Goal: Task Accomplishment & Management: Manage account settings

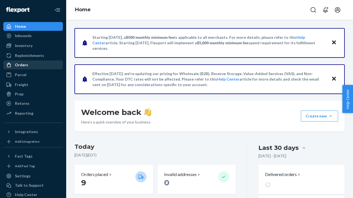
click at [21, 67] on div "Orders" at bounding box center [21, 65] width 13 height 6
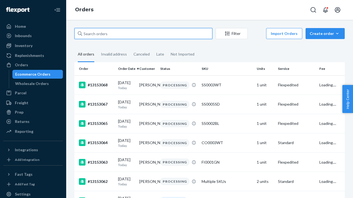
click at [101, 36] on input "text" at bounding box center [143, 33] width 138 height 11
type input "13152879"
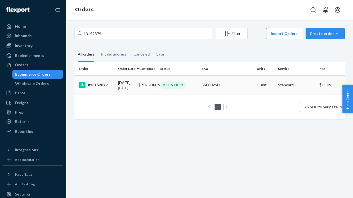
click at [112, 85] on div "#13152879" at bounding box center [96, 85] width 35 height 7
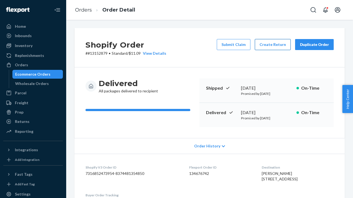
click at [270, 46] on button "Create Return" at bounding box center [273, 44] width 36 height 11
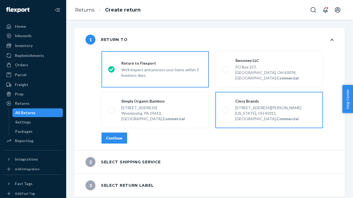
click at [242, 99] on div "Cincy Brands" at bounding box center [275, 102] width 81 height 6
click at [225, 109] on input "Cincy Brands [STREET_ADDRESS][PERSON_NAME][US_STATE], Commercial" at bounding box center [224, 111] width 4 height 4
radio input "true"
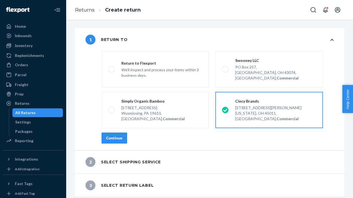
click at [112, 136] on div "Continue" at bounding box center [114, 139] width 16 height 6
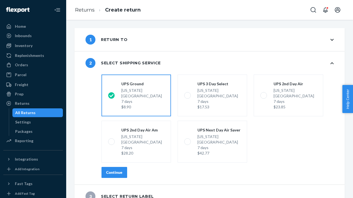
click at [116, 167] on button "Continue" at bounding box center [114, 172] width 26 height 11
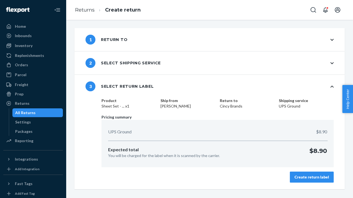
click at [327, 179] on div "Create return label" at bounding box center [311, 178] width 34 height 6
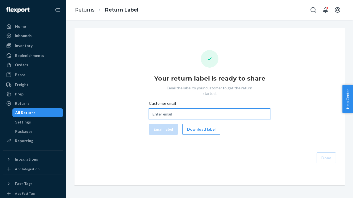
click at [164, 109] on input "Customer email" at bounding box center [209, 114] width 121 height 11
paste input "[EMAIL_ADDRESS][DOMAIN_NAME]"
type input "[EMAIL_ADDRESS][DOMAIN_NAME]"
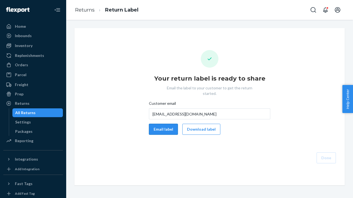
click at [164, 124] on button "Email label" at bounding box center [163, 129] width 29 height 11
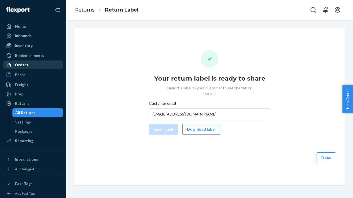
click at [24, 64] on div "Orders" at bounding box center [21, 65] width 13 height 6
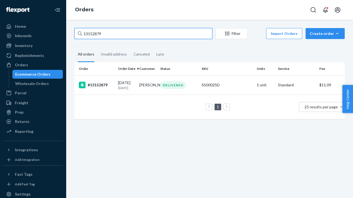
click at [111, 32] on input "13152879" at bounding box center [143, 33] width 138 height 11
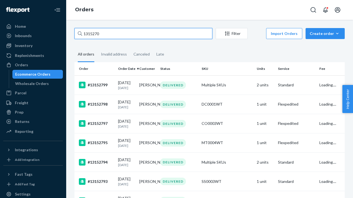
type input "13152706"
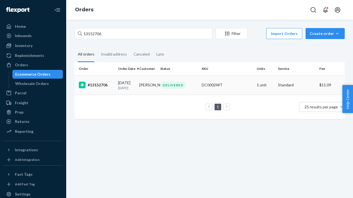
click at [99, 88] on div "#13152706" at bounding box center [96, 85] width 35 height 7
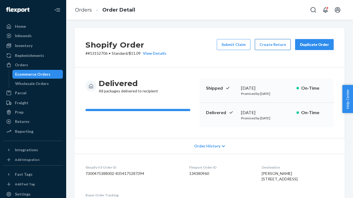
click at [271, 47] on button "Create Return" at bounding box center [273, 44] width 36 height 11
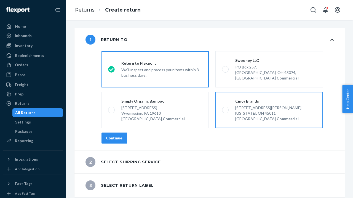
click at [249, 105] on div "[STREET_ADDRESS][PERSON_NAME]" at bounding box center [275, 108] width 81 height 6
click at [225, 109] on input "Cincy Brands [STREET_ADDRESS][PERSON_NAME][US_STATE], Commercial" at bounding box center [224, 111] width 4 height 4
radio input "true"
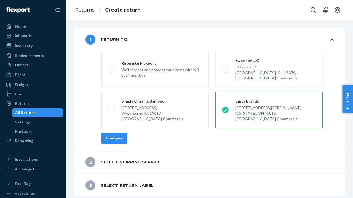
click at [109, 136] on div "Continue" at bounding box center [114, 139] width 16 height 6
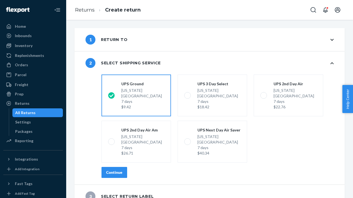
click at [109, 167] on button "Continue" at bounding box center [114, 172] width 26 height 11
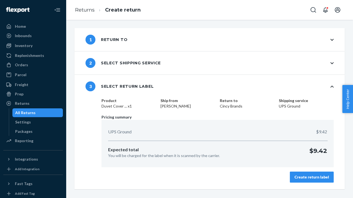
click at [315, 177] on div "Create return label" at bounding box center [311, 178] width 34 height 6
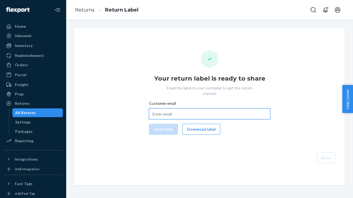
click at [160, 110] on input "Customer email" at bounding box center [209, 114] width 121 height 11
paste input "[EMAIL_ADDRESS][DOMAIN_NAME]"
type input "[EMAIL_ADDRESS][DOMAIN_NAME]"
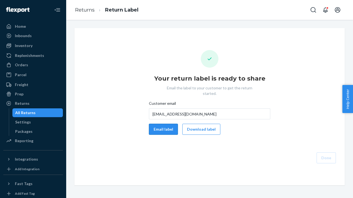
click at [157, 124] on button "Email label" at bounding box center [163, 129] width 29 height 11
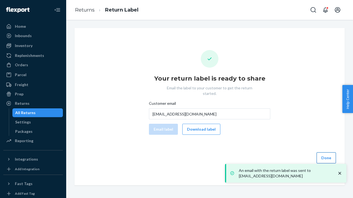
click at [330, 153] on button "Done" at bounding box center [325, 158] width 19 height 11
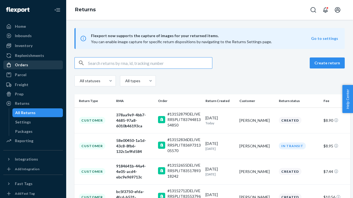
click at [22, 66] on div "Orders" at bounding box center [21, 65] width 13 height 6
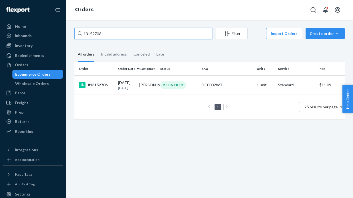
click at [108, 35] on input "13152706" at bounding box center [143, 33] width 138 height 11
type input "13152718"
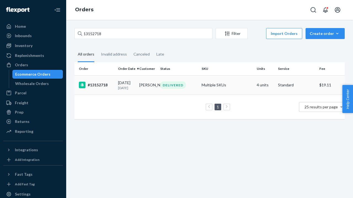
click at [128, 85] on div "[DATE] [DATE]" at bounding box center [126, 85] width 17 height 10
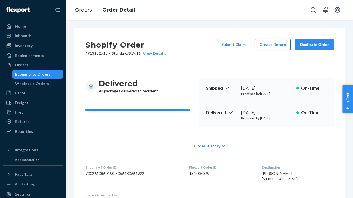
click at [273, 46] on button "Create Return" at bounding box center [273, 44] width 36 height 11
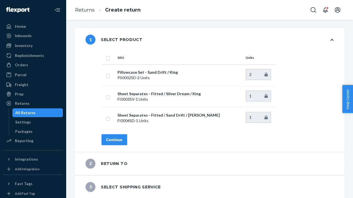
click at [109, 57] on input "checkbox" at bounding box center [108, 58] width 4 height 6
checkbox input "true"
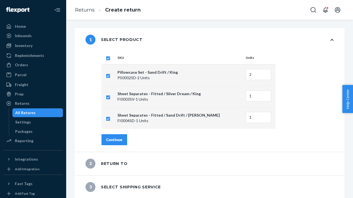
click at [109, 141] on div "Continue" at bounding box center [114, 140] width 16 height 6
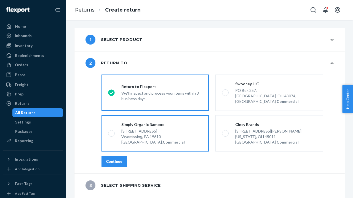
click at [151, 134] on div "Wyomissing, PA 19610, [GEOGRAPHIC_DATA], Commercial" at bounding box center [161, 139] width 81 height 11
click at [112, 133] on input "Simply Organic Bamboo [STREET_ADDRESS], Commercial" at bounding box center [110, 134] width 4 height 4
radio input "true"
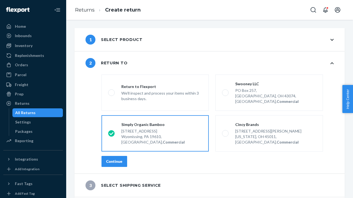
click at [115, 159] on div "Continue" at bounding box center [114, 162] width 16 height 6
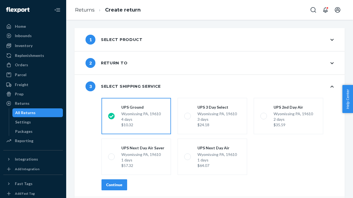
click at [111, 188] on button "Continue" at bounding box center [114, 185] width 26 height 11
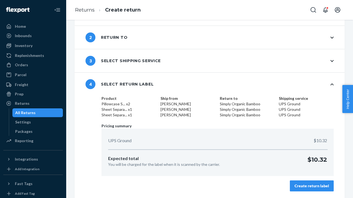
scroll to position [25, 0]
click at [316, 184] on div "Create return label" at bounding box center [311, 187] width 34 height 6
